Goal: Navigation & Orientation: Find specific page/section

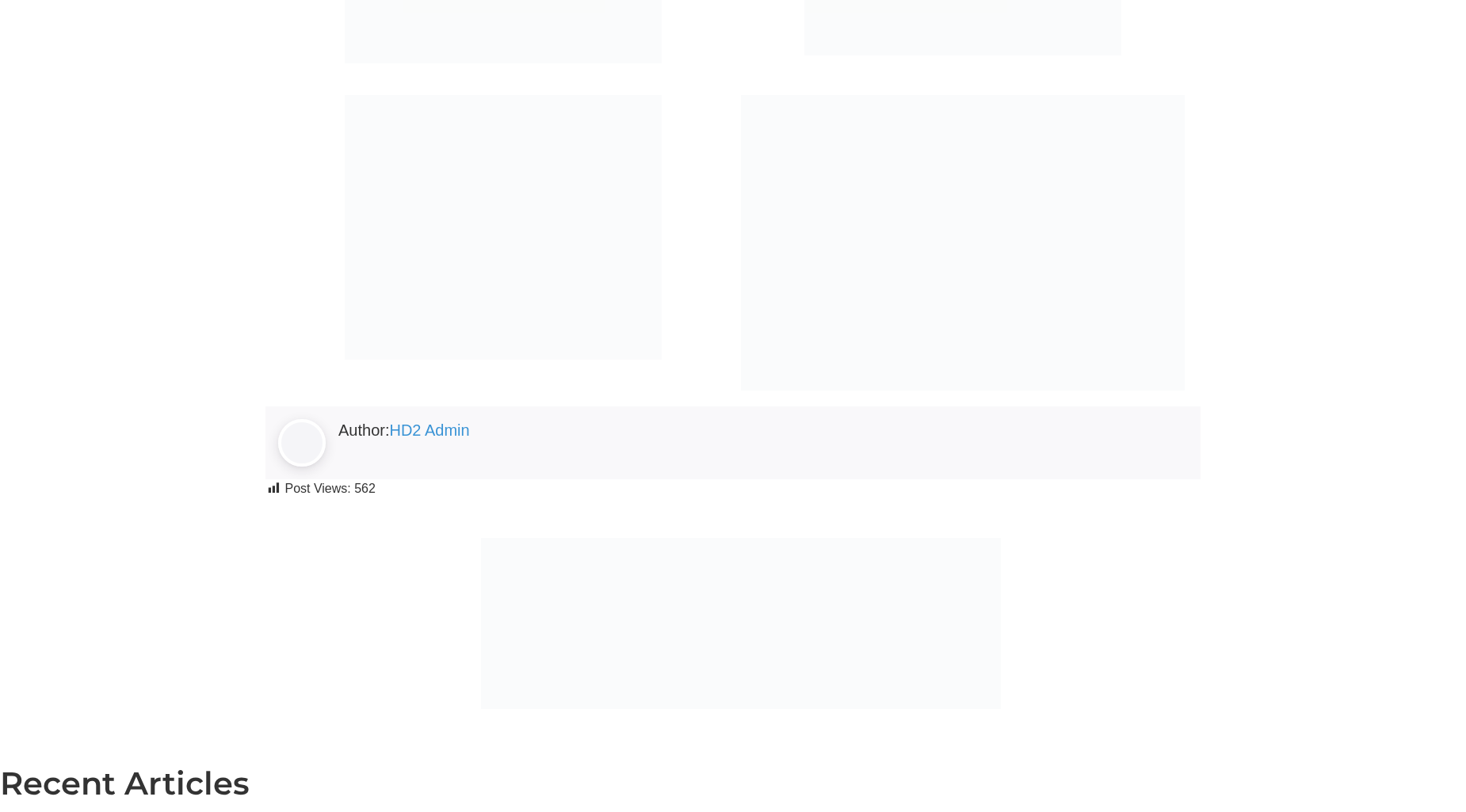
scroll to position [5590, 0]
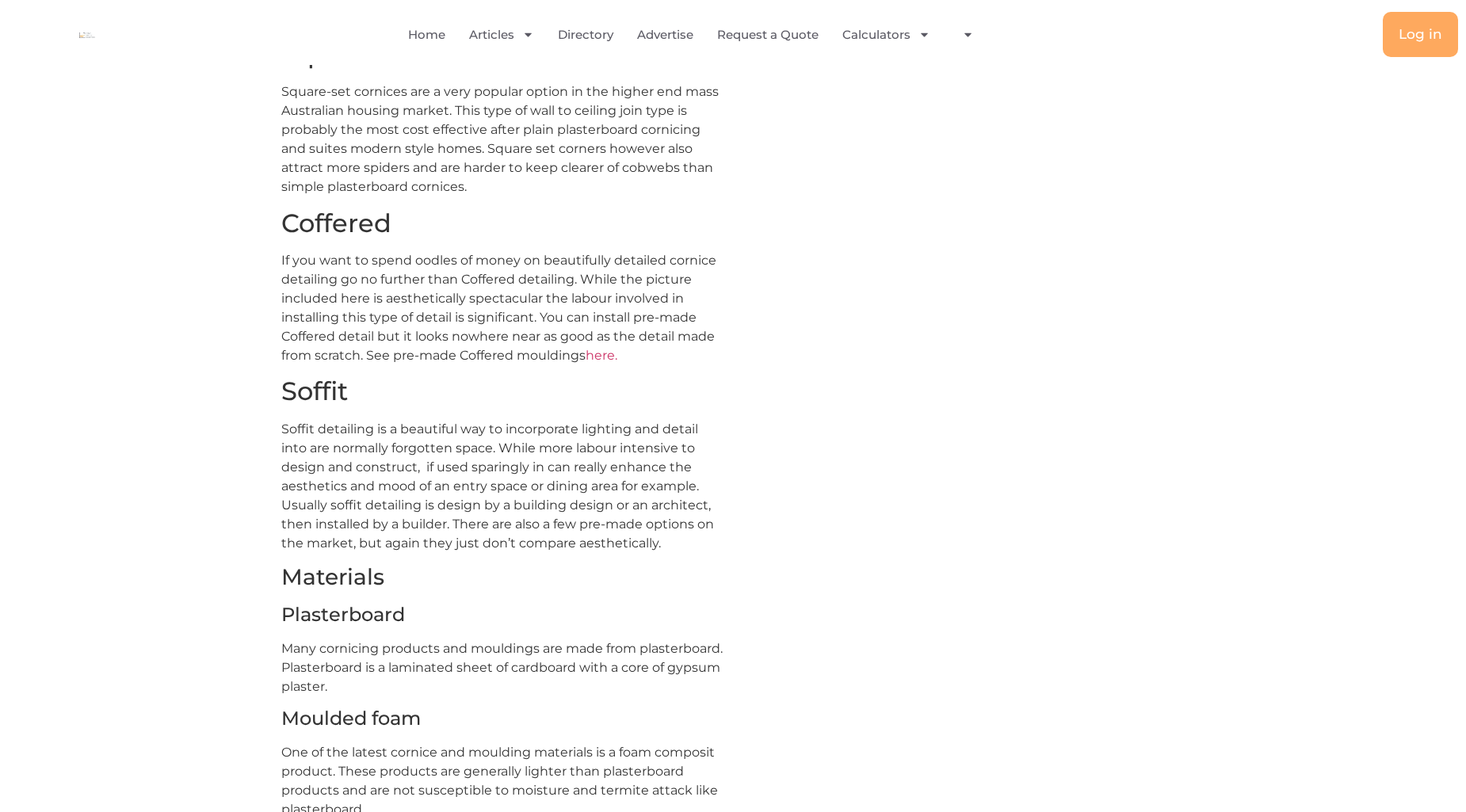
scroll to position [3757, 0]
